Goal: Task Accomplishment & Management: Manage account settings

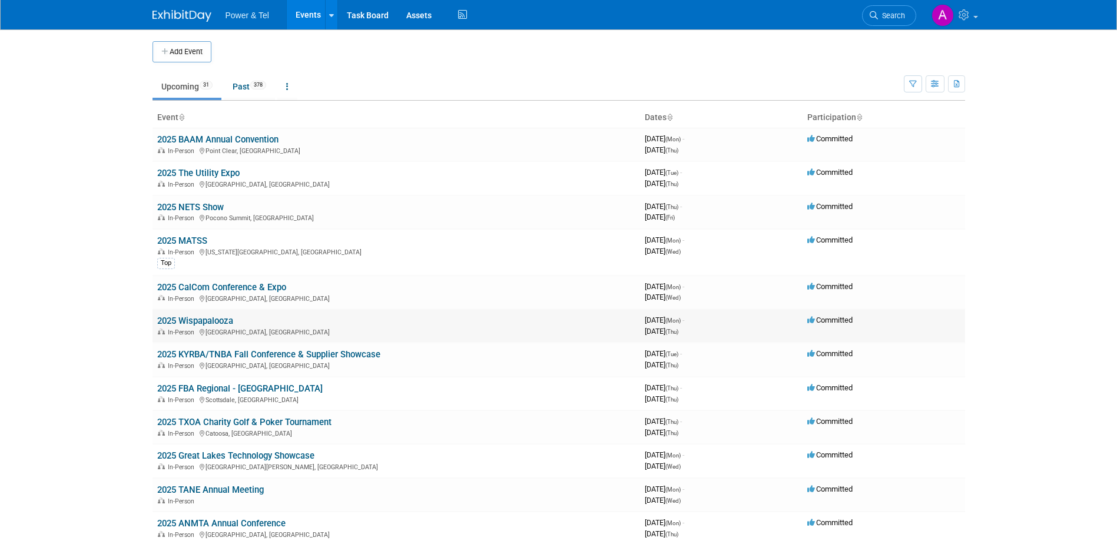
click at [211, 319] on link "2025 Wispapalooza" at bounding box center [195, 320] width 76 height 11
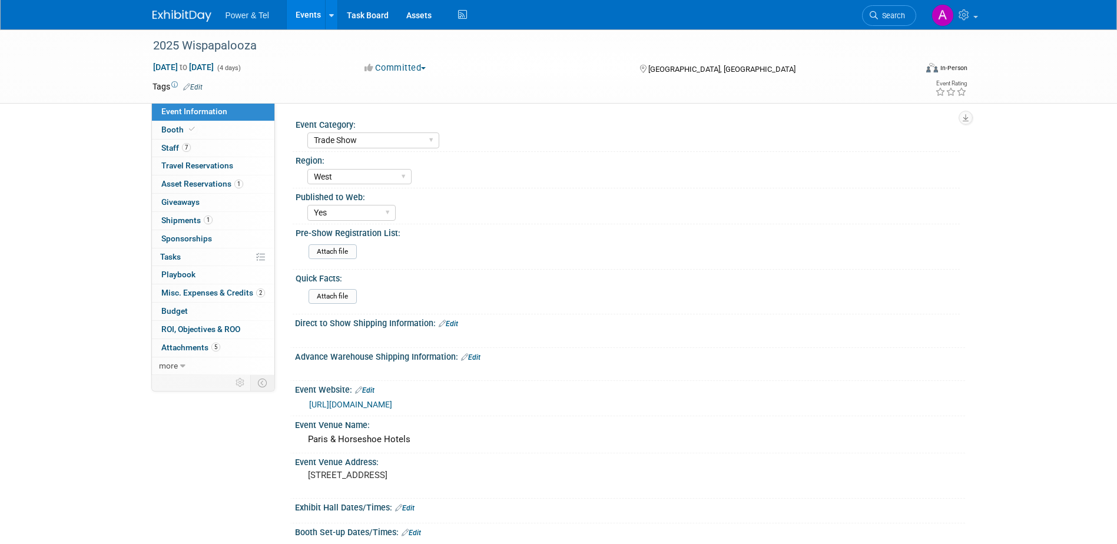
select select "Trade Show"
select select "West"
select select "Yes"
click at [215, 148] on link "7 Staff 7" at bounding box center [213, 149] width 122 height 18
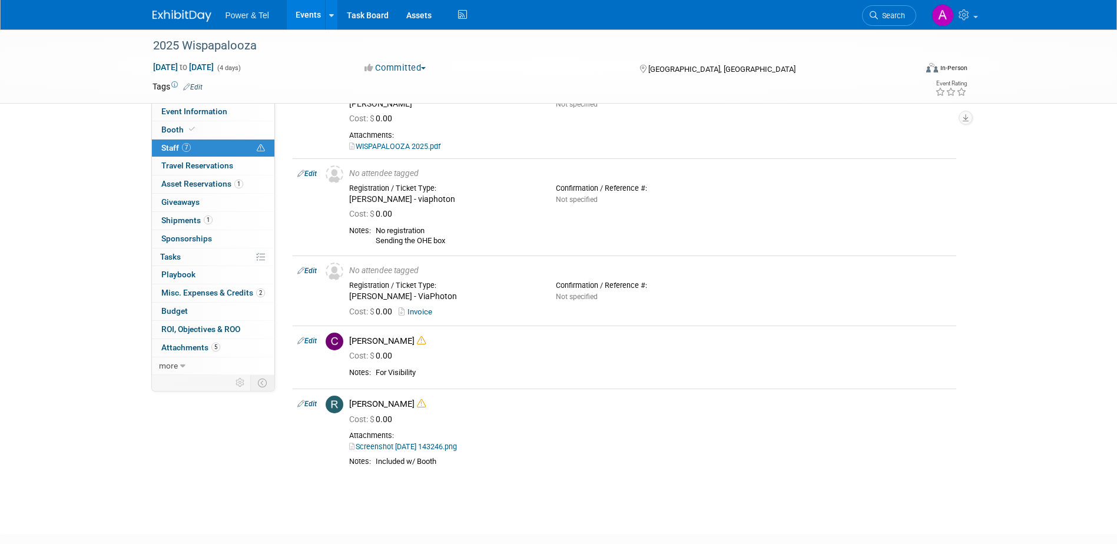
scroll to position [311, 0]
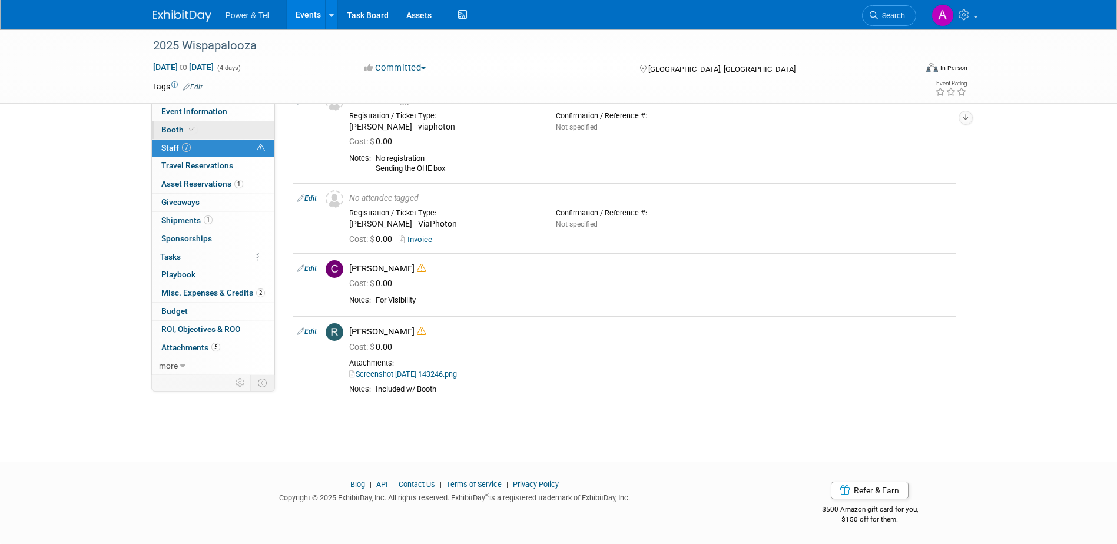
click at [206, 127] on link "Booth" at bounding box center [213, 130] width 122 height 18
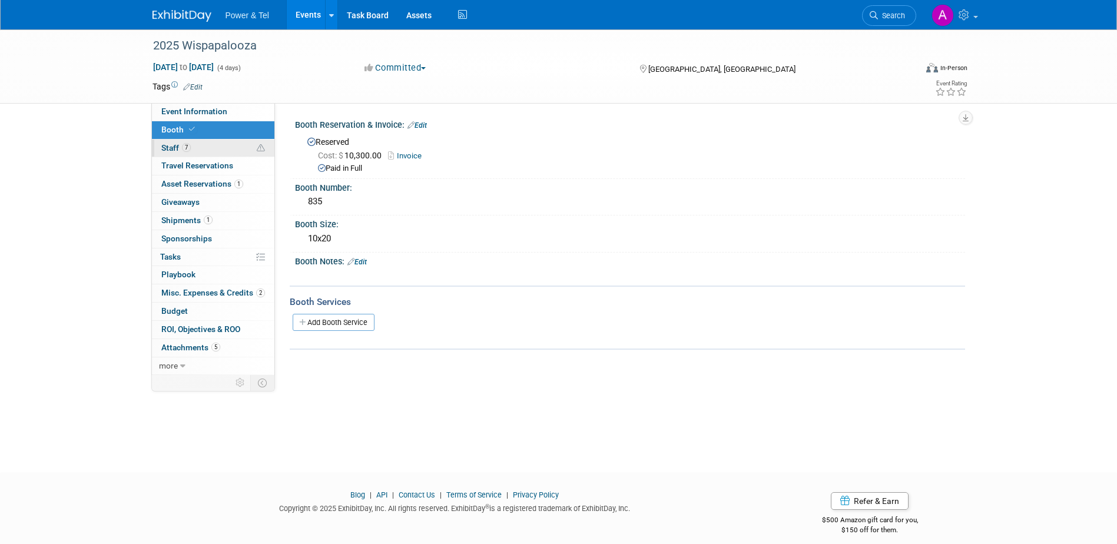
click at [188, 142] on link "7 Staff 7" at bounding box center [213, 149] width 122 height 18
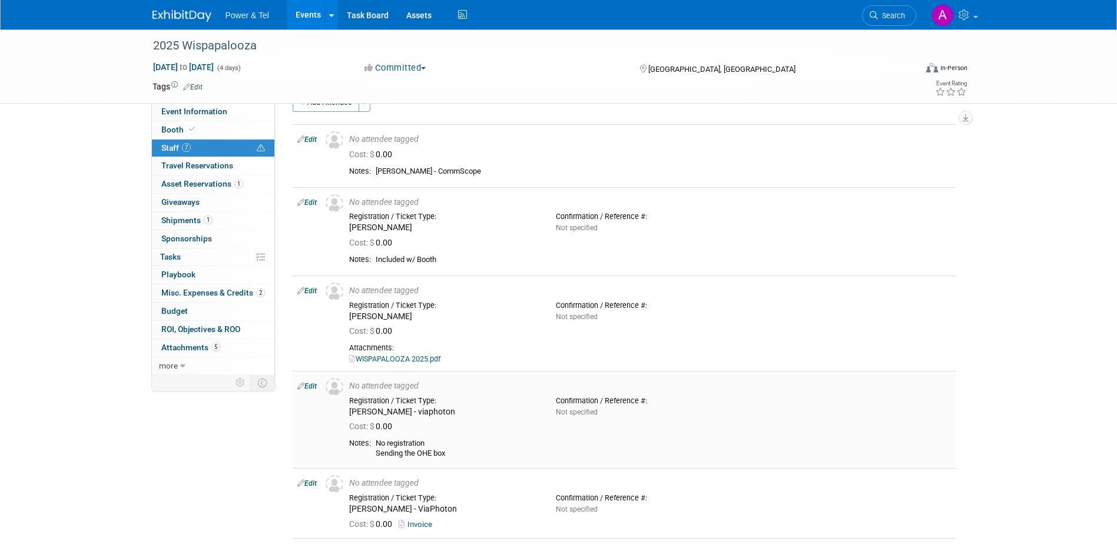
scroll to position [29, 0]
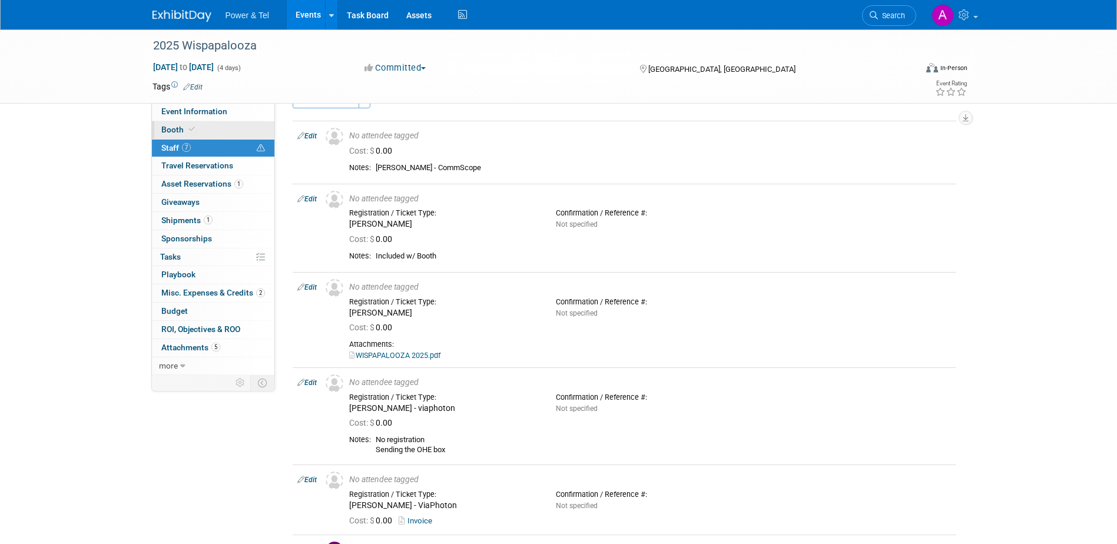
click at [232, 129] on link "Booth" at bounding box center [213, 130] width 122 height 18
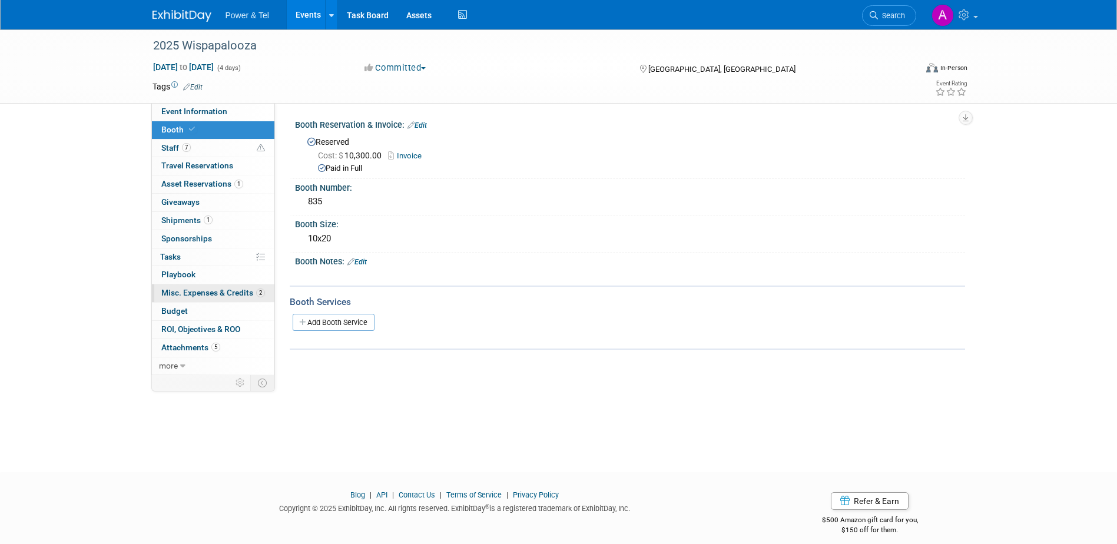
click at [212, 290] on span "Misc. Expenses & Credits 2" at bounding box center [213, 292] width 104 height 9
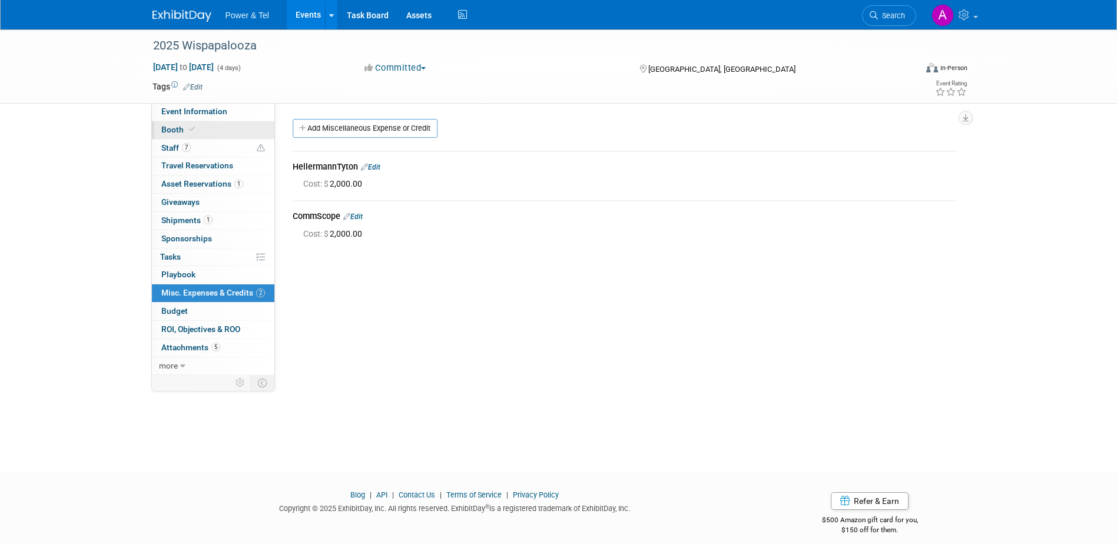
click at [212, 132] on link "Booth" at bounding box center [213, 130] width 122 height 18
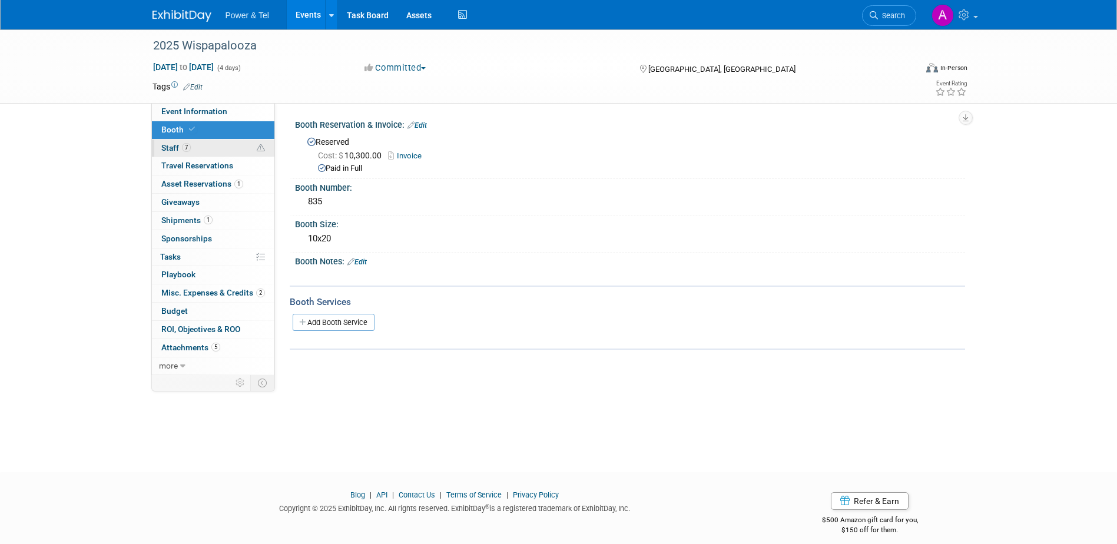
click at [212, 151] on link "7 Staff 7" at bounding box center [213, 149] width 122 height 18
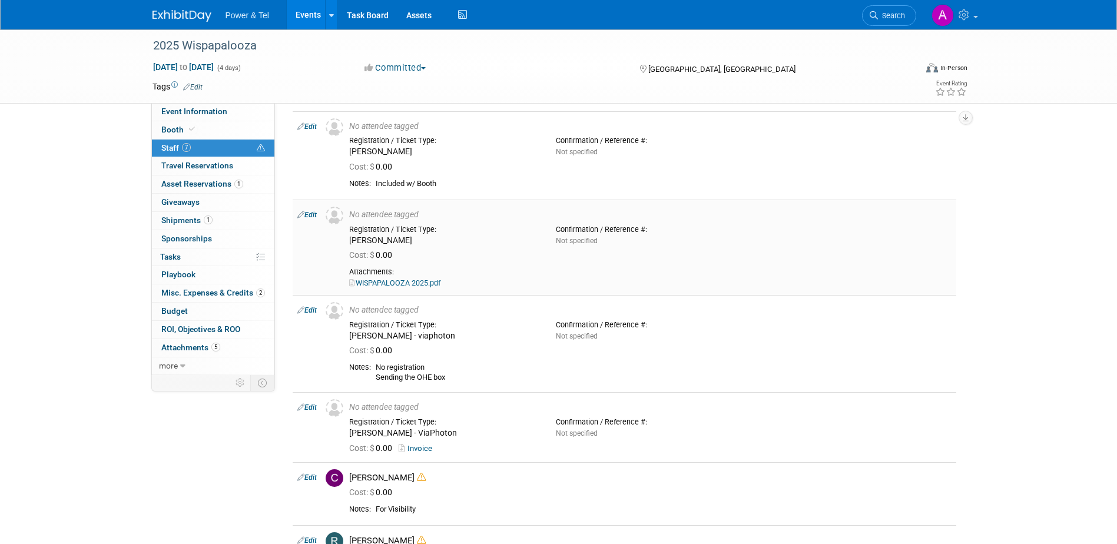
scroll to position [101, 0]
click at [427, 281] on link "WISPAPALOOZA 2025.pdf" at bounding box center [394, 284] width 91 height 9
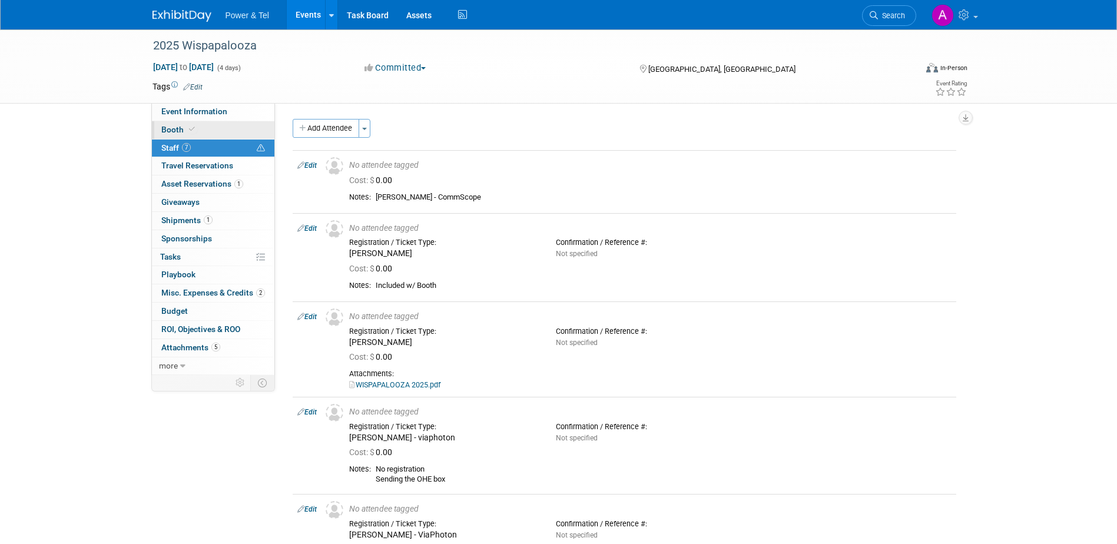
click at [218, 126] on link "Booth" at bounding box center [213, 130] width 122 height 18
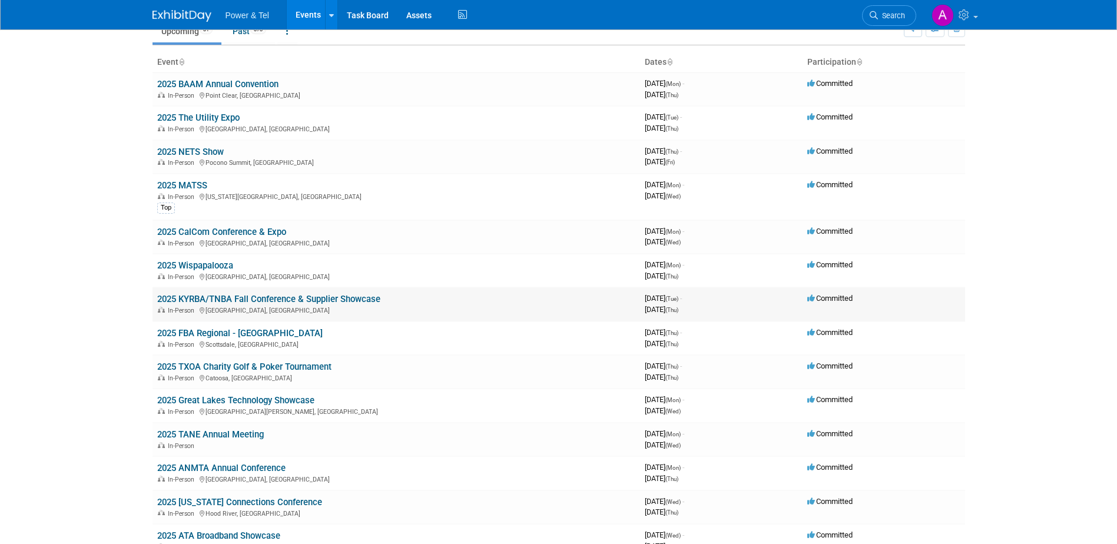
scroll to position [61, 0]
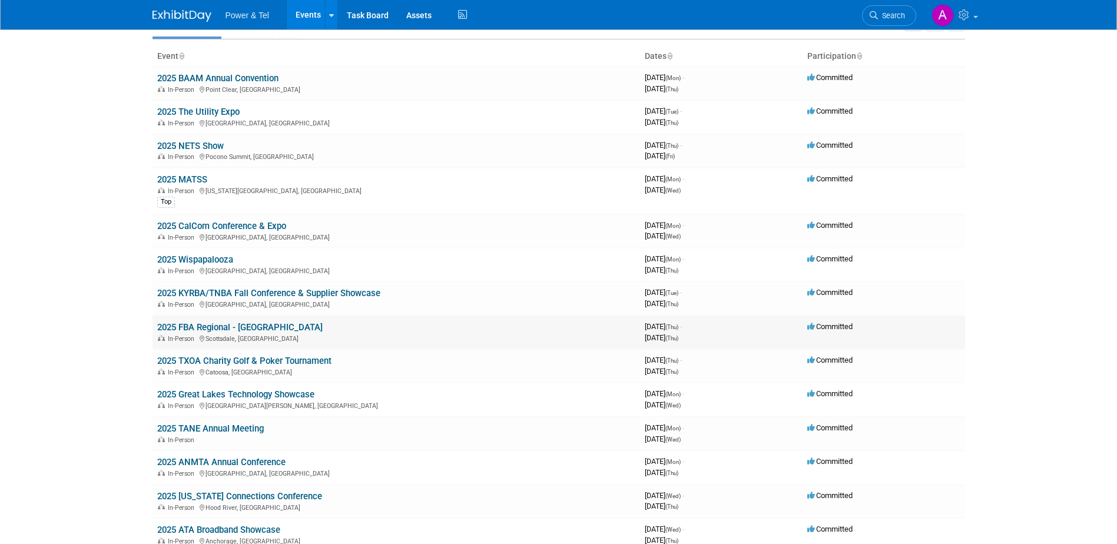
click at [218, 326] on link "2025 FBA Regional - [GEOGRAPHIC_DATA]" at bounding box center [239, 327] width 165 height 11
click at [217, 259] on link "2025 Wispapalooza" at bounding box center [195, 259] width 76 height 11
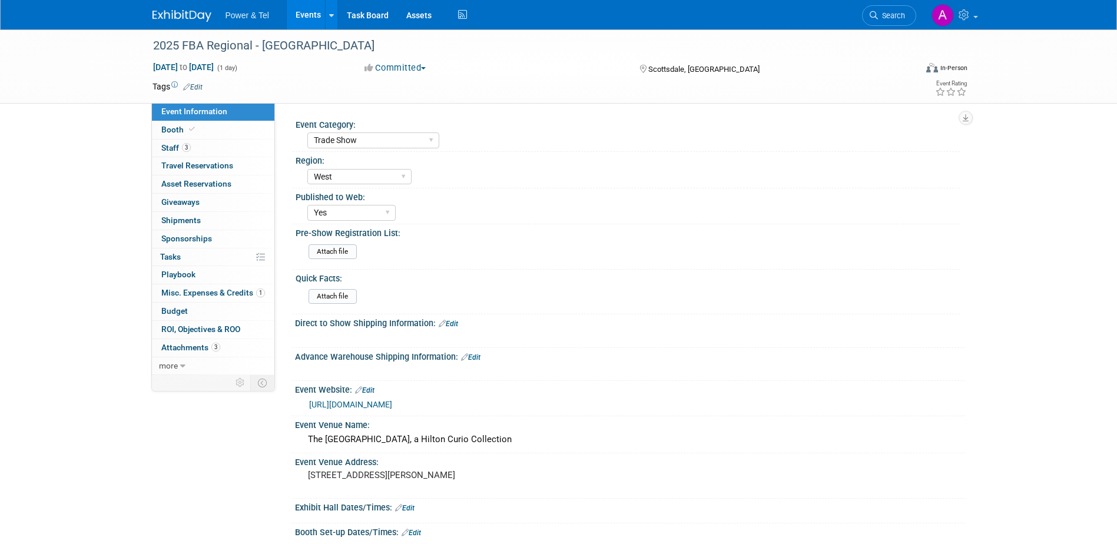
select select "Trade Show"
select select "West"
select select "Yes"
click at [203, 294] on span "Misc. Expenses & Credits 1" at bounding box center [213, 292] width 104 height 9
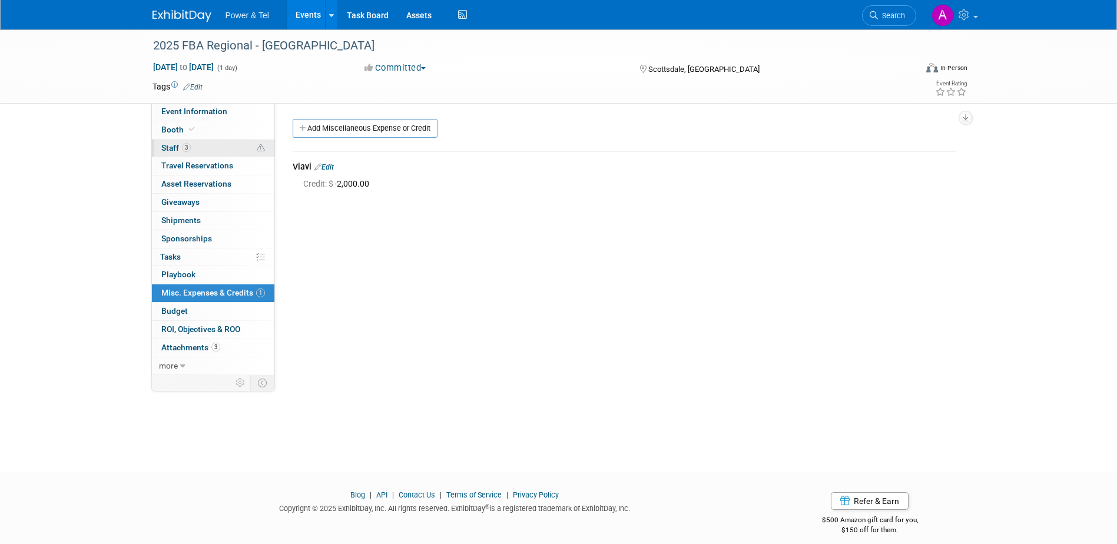
click at [209, 151] on link "3 Staff 3" at bounding box center [213, 149] width 122 height 18
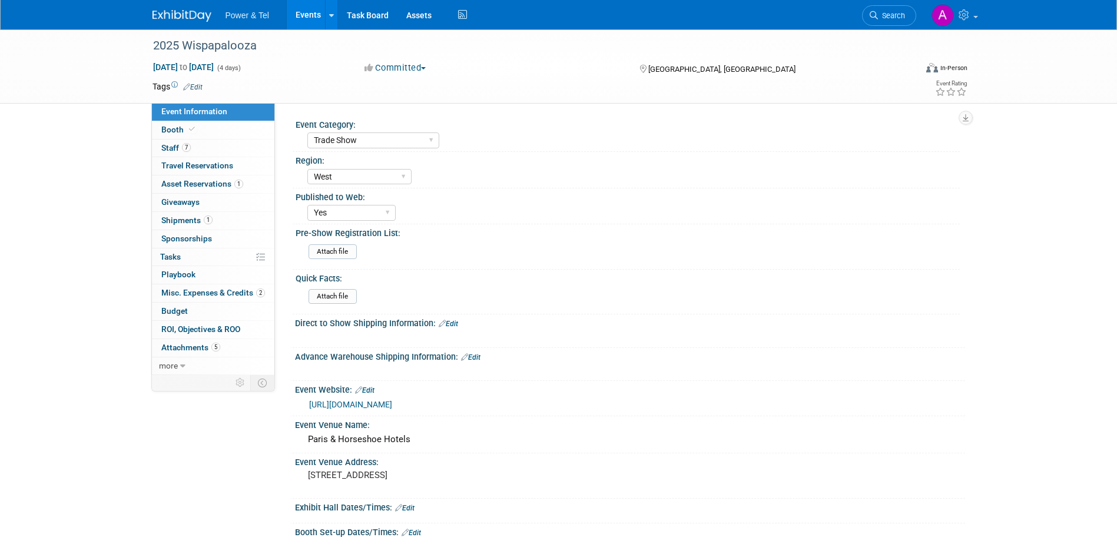
select select "Trade Show"
select select "West"
select select "Yes"
click at [224, 144] on link "7 Staff 7" at bounding box center [213, 149] width 122 height 18
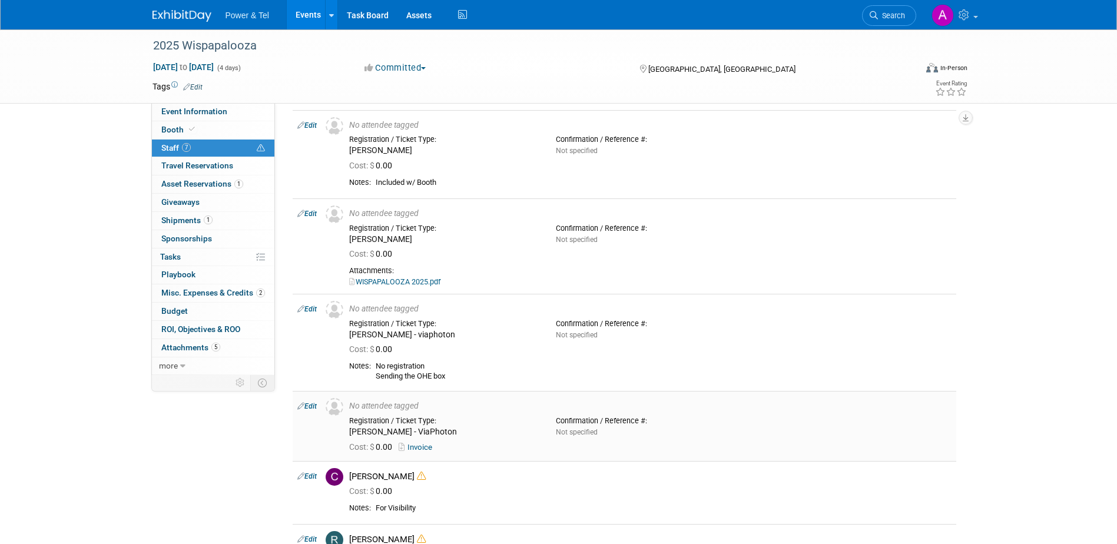
scroll to position [282, 0]
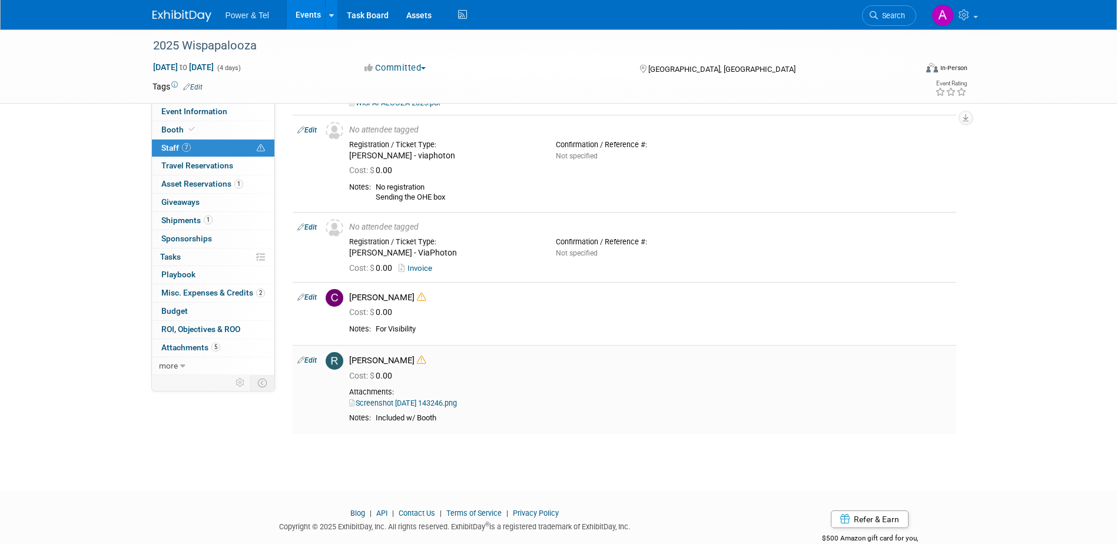
click at [417, 358] on icon at bounding box center [421, 360] width 9 height 9
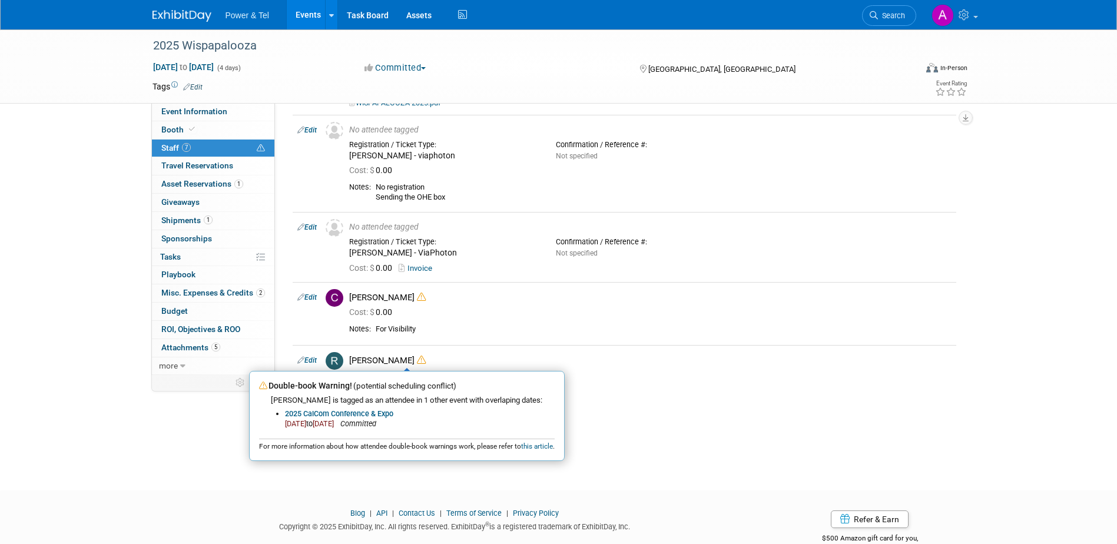
click at [324, 494] on div at bounding box center [558, 500] width 1117 height 15
